Goal: Task Accomplishment & Management: Manage account settings

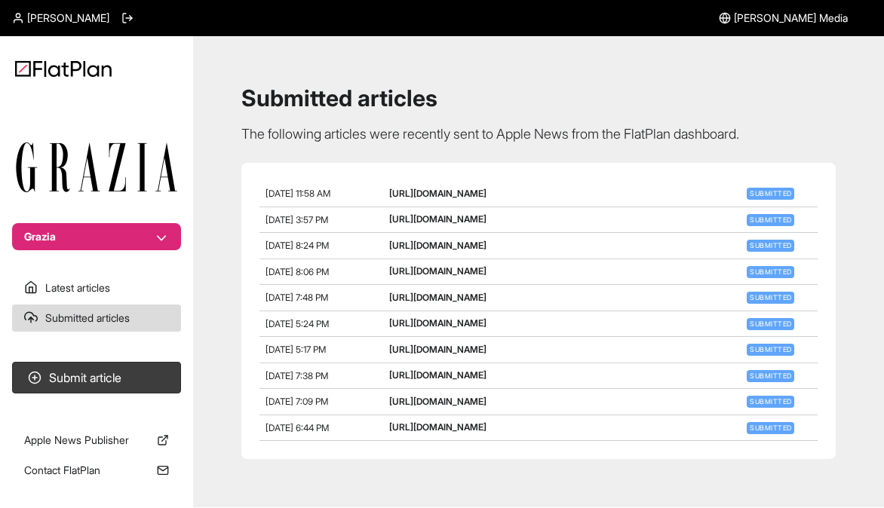
click at [59, 23] on span "[PERSON_NAME]" at bounding box center [68, 18] width 82 height 15
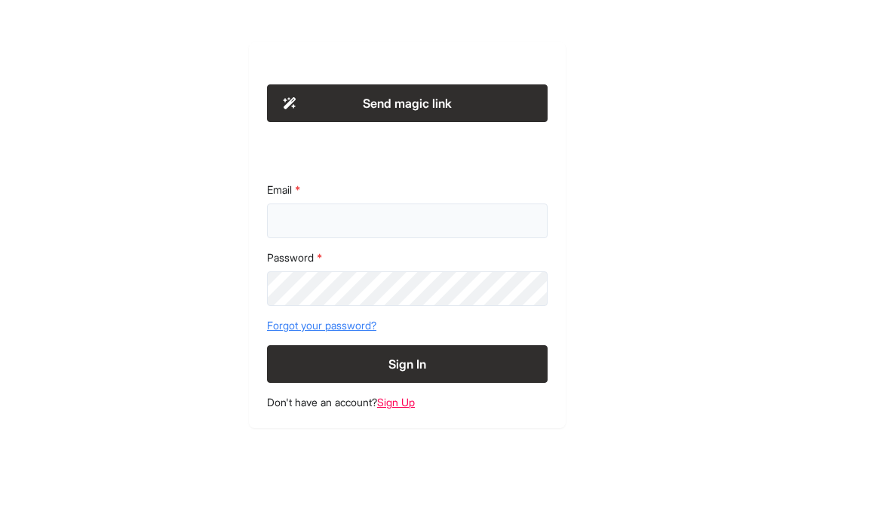
type input "**********"
click at [407, 364] on button "Sign In" at bounding box center [407, 365] width 281 height 38
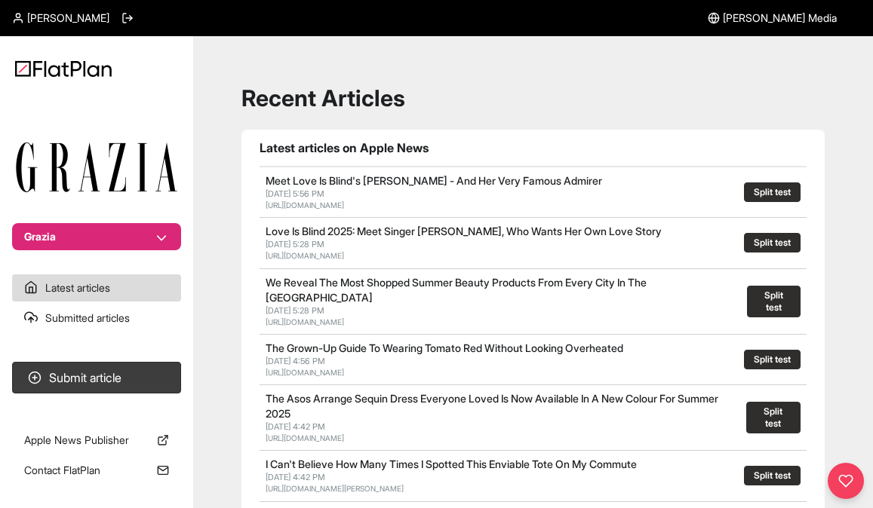
click at [800, 17] on span "[PERSON_NAME] Media" at bounding box center [780, 18] width 114 height 15
click at [791, 21] on span "[PERSON_NAME] Media" at bounding box center [780, 18] width 114 height 15
click at [775, 192] on button "Split test" at bounding box center [772, 193] width 57 height 20
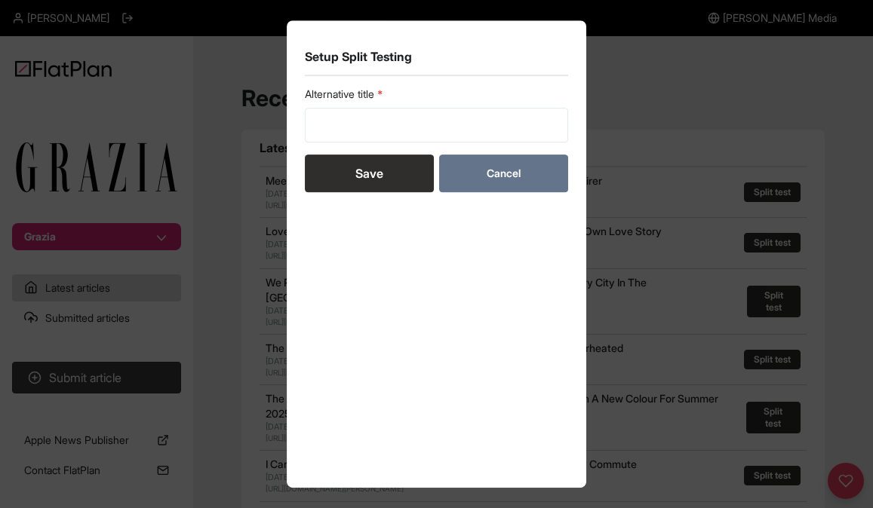
click at [496, 172] on button "Cancel" at bounding box center [503, 174] width 129 height 38
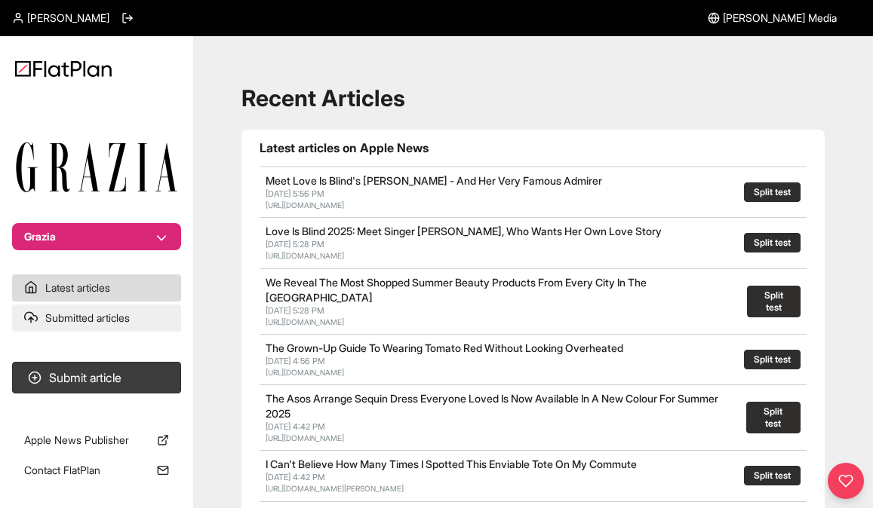
click at [94, 319] on link "Submitted articles" at bounding box center [96, 318] width 169 height 27
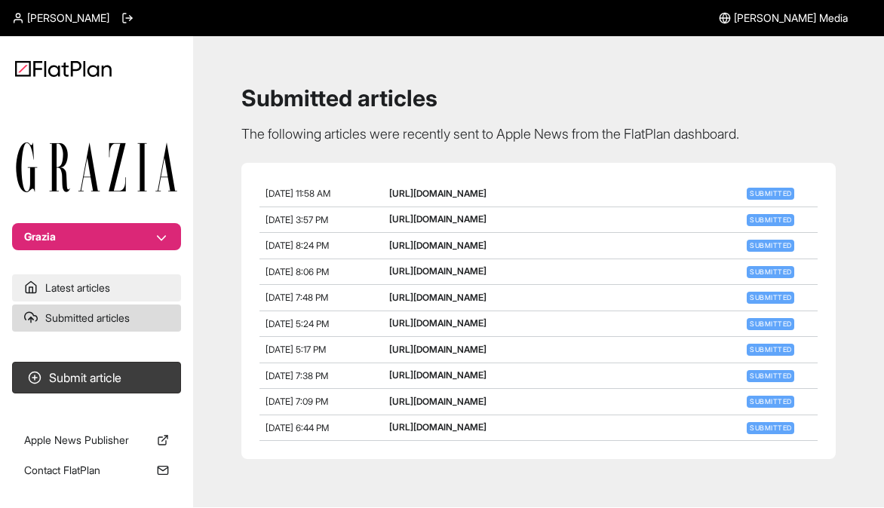
click at [89, 296] on link "Latest articles" at bounding box center [96, 288] width 169 height 27
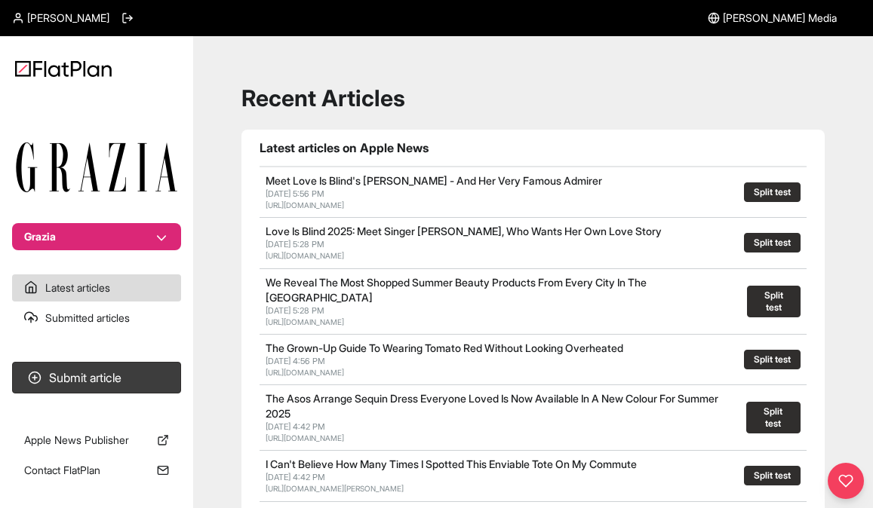
click at [790, 18] on span "[PERSON_NAME] Media" at bounding box center [780, 18] width 114 height 15
click at [13, 18] on icon at bounding box center [18, 18] width 12 height 12
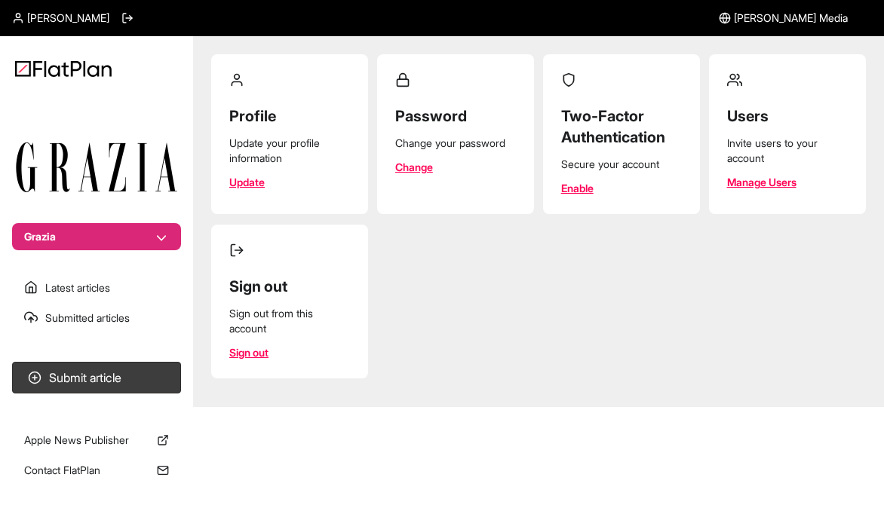
click at [750, 185] on link "Manage Users" at bounding box center [761, 182] width 69 height 15
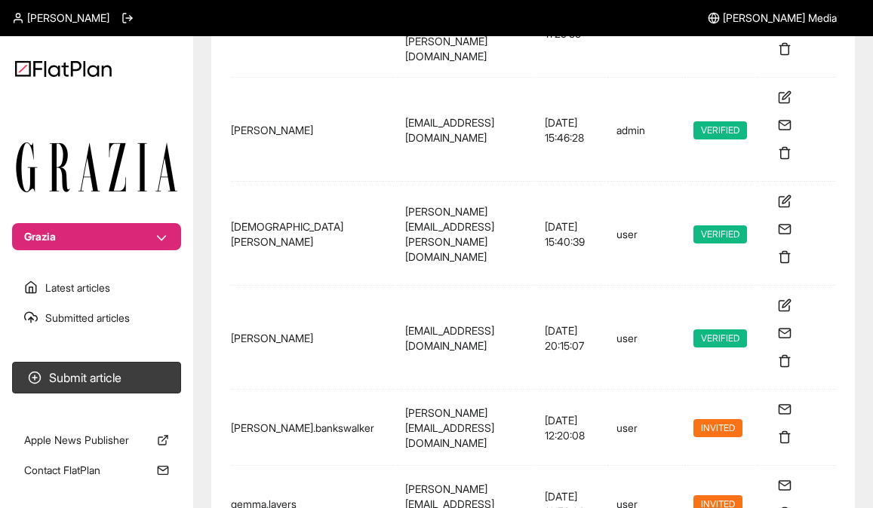
scroll to position [389, 0]
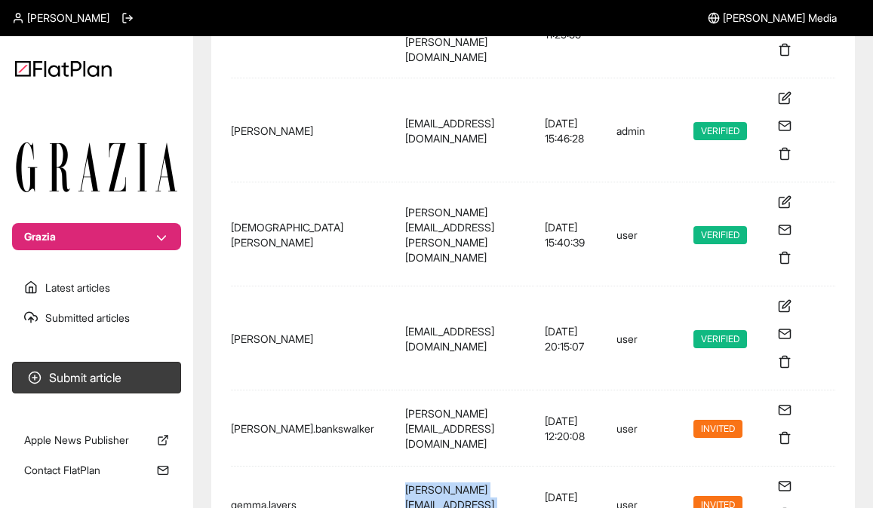
drag, startPoint x: 355, startPoint y: 437, endPoint x: 527, endPoint y: 440, distance: 172.8
click at [527, 469] on td "[PERSON_NAME][EMAIL_ADDRESS][DOMAIN_NAME]" at bounding box center [465, 506] width 138 height 74
copy td "[PERSON_NAME][EMAIL_ADDRESS][DOMAIN_NAME]"
click at [791, 508] on icon at bounding box center [785, 515] width 14 height 14
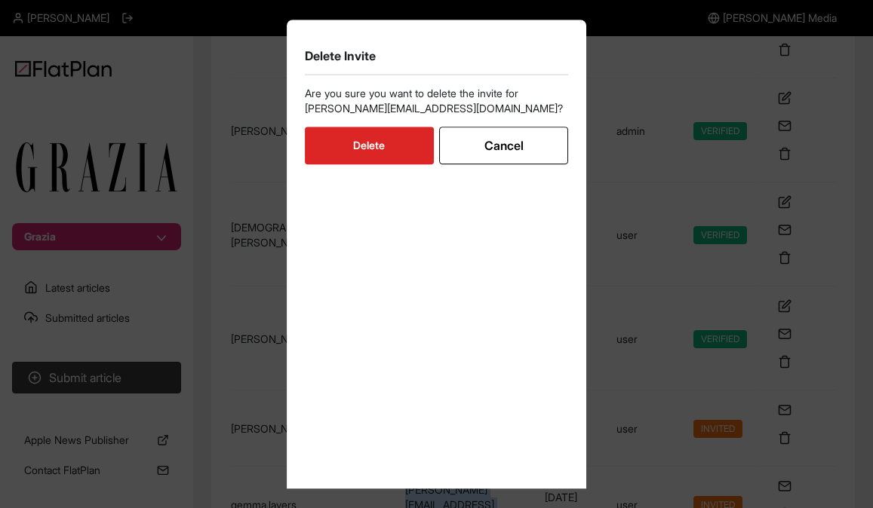
click at [382, 148] on button "Delete" at bounding box center [369, 146] width 129 height 38
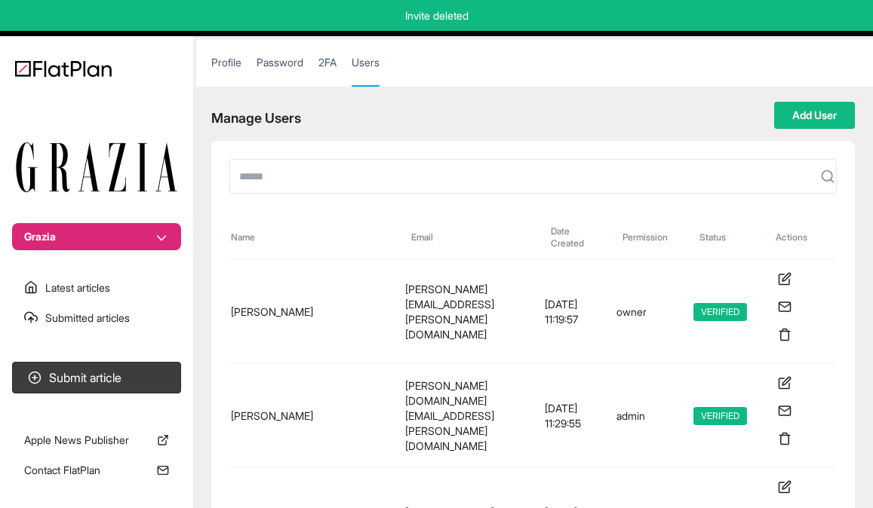
scroll to position [0, 0]
click at [809, 127] on button "Add User" at bounding box center [814, 115] width 81 height 27
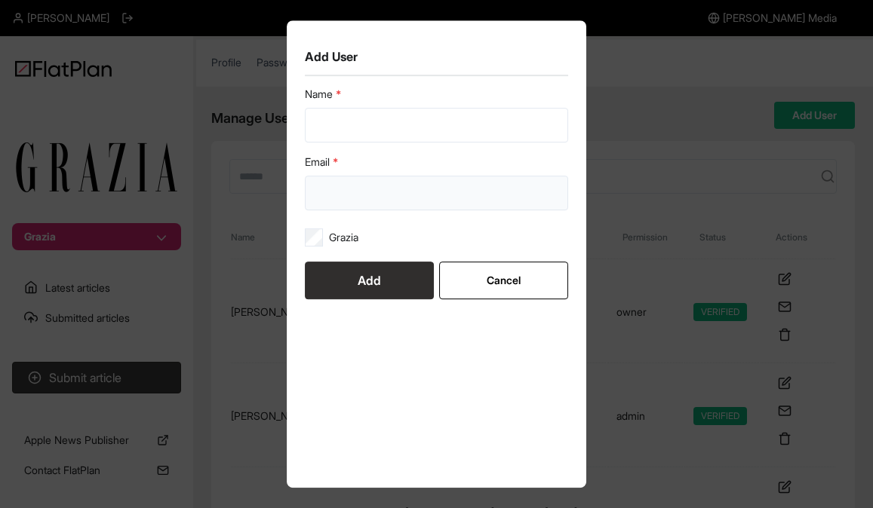
paste input "**********"
type input "**********"
click at [386, 284] on button "Add" at bounding box center [369, 281] width 129 height 38
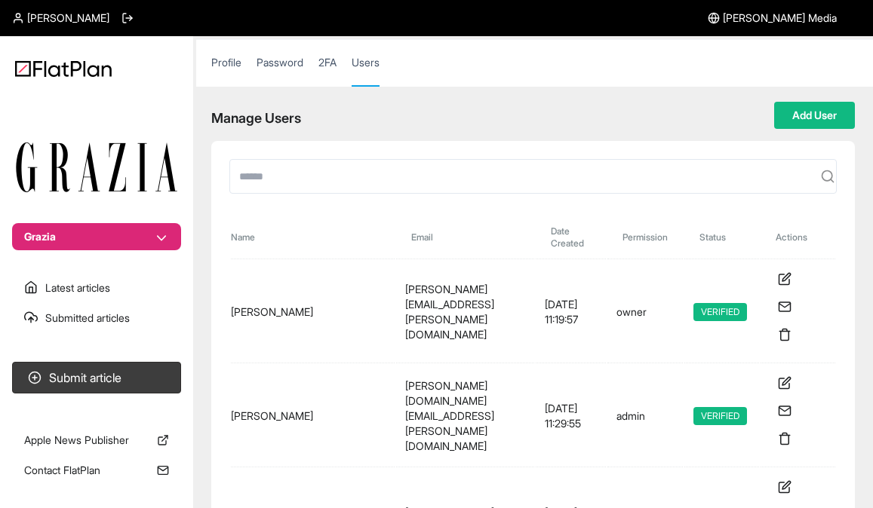
click at [281, 66] on link "Password" at bounding box center [280, 70] width 47 height 30
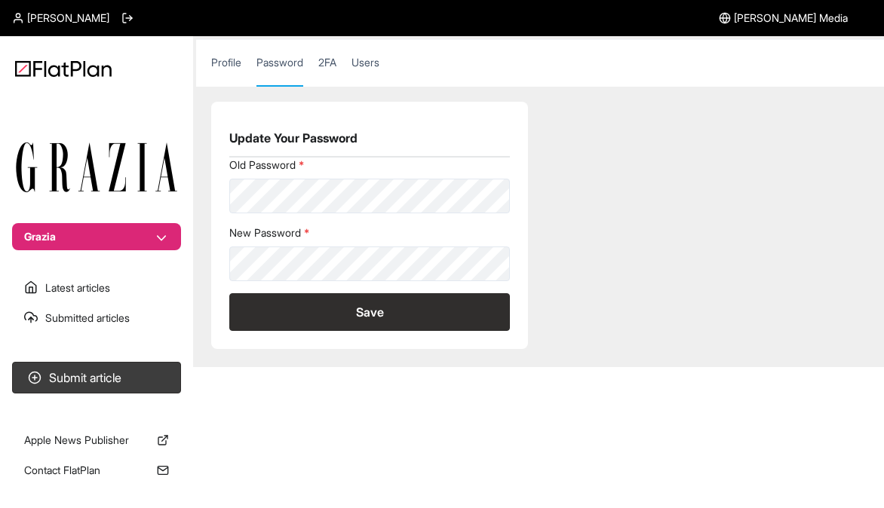
click at [231, 66] on link "Profile" at bounding box center [226, 70] width 30 height 30
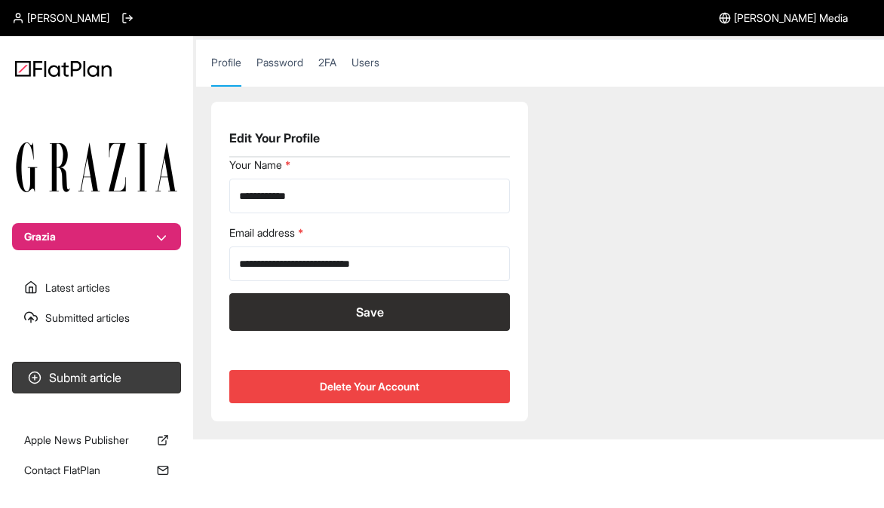
click at [329, 66] on link "2FA" at bounding box center [327, 70] width 18 height 30
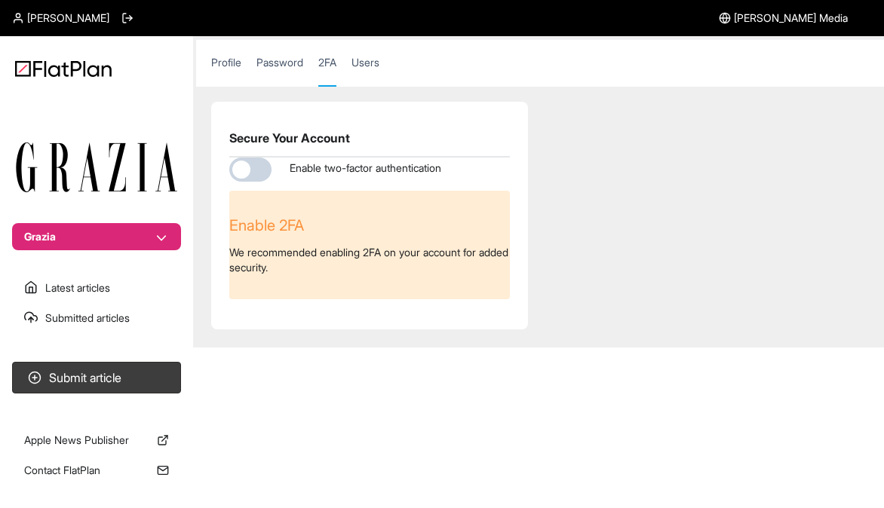
click at [376, 63] on link "Users" at bounding box center [366, 70] width 28 height 30
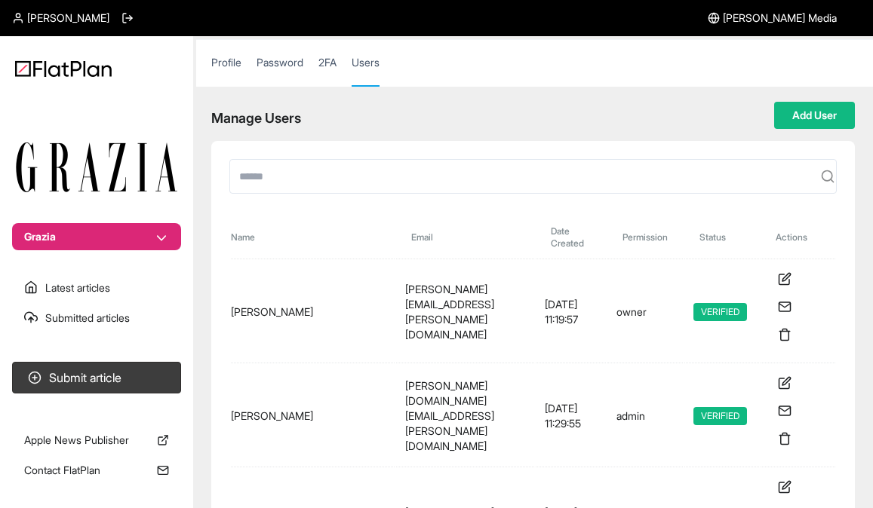
click at [59, 18] on span "[PERSON_NAME]" at bounding box center [68, 18] width 82 height 15
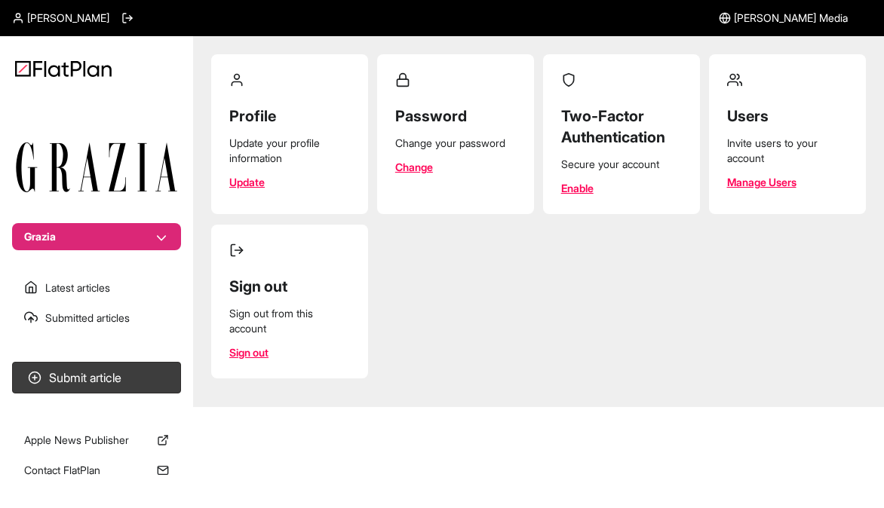
click at [752, 146] on div "Invite users to your account" at bounding box center [787, 151] width 121 height 30
click at [158, 241] on button "Grazia" at bounding box center [96, 236] width 169 height 27
click at [161, 105] on section "Grazia" at bounding box center [96, 177] width 193 height 148
click at [755, 182] on link "Manage Users" at bounding box center [761, 182] width 69 height 15
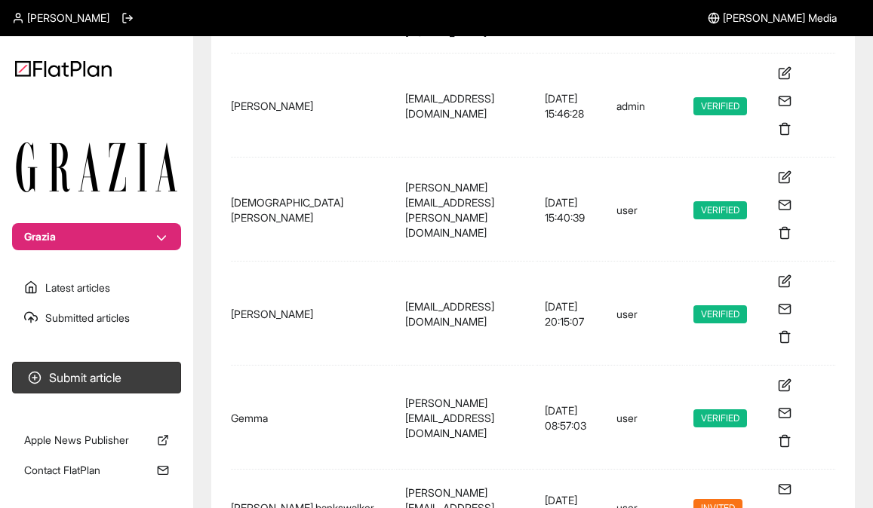
scroll to position [413, 0]
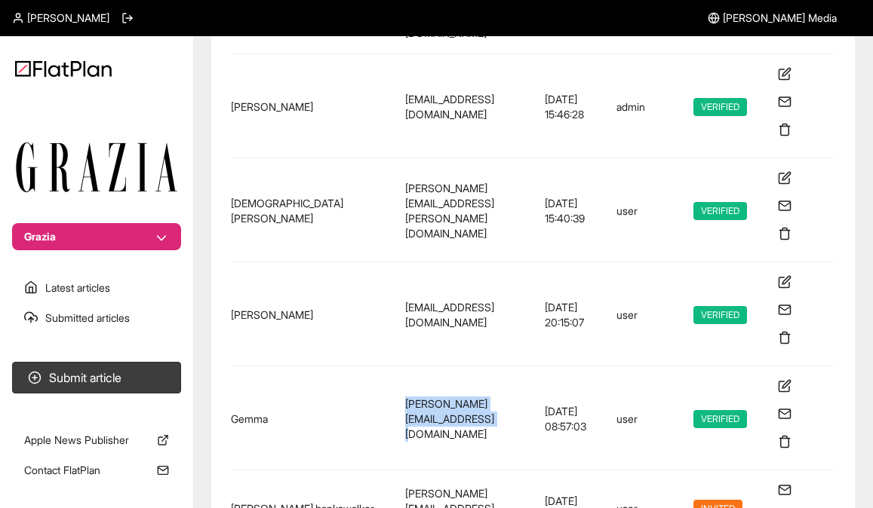
drag, startPoint x: 527, startPoint y: 361, endPoint x: 355, endPoint y: 360, distance: 172.0
click at [396, 368] on td "[PERSON_NAME][EMAIL_ADDRESS][DOMAIN_NAME]" at bounding box center [464, 419] width 137 height 103
copy td "[PERSON_NAME][EMAIL_ADDRESS][DOMAIN_NAME]"
